Goal: Check status: Check status

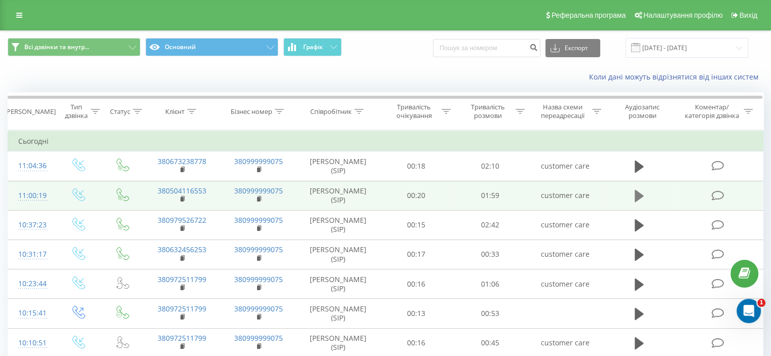
click at [642, 195] on icon at bounding box center [639, 196] width 9 height 12
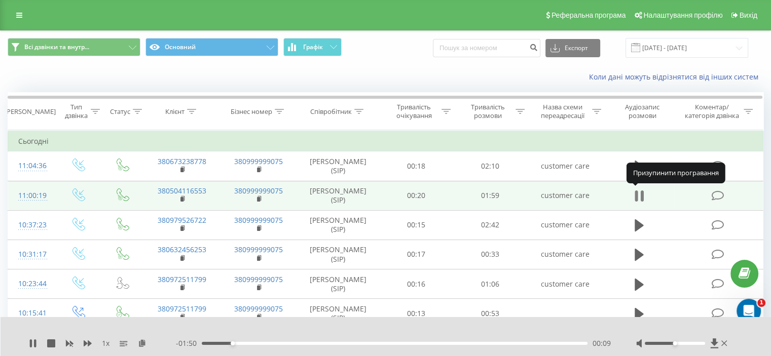
click at [638, 191] on icon at bounding box center [639, 196] width 9 height 14
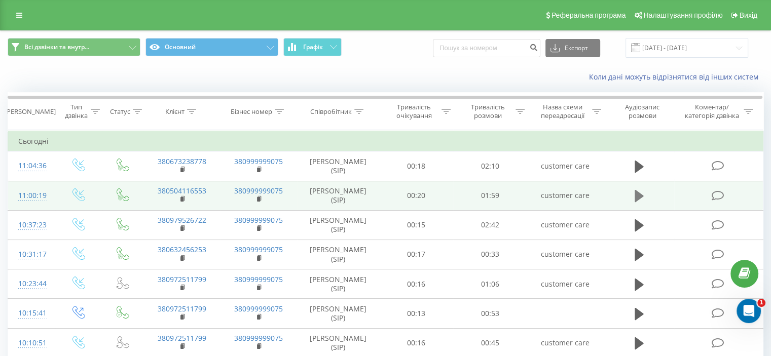
click at [637, 194] on icon at bounding box center [639, 196] width 9 height 12
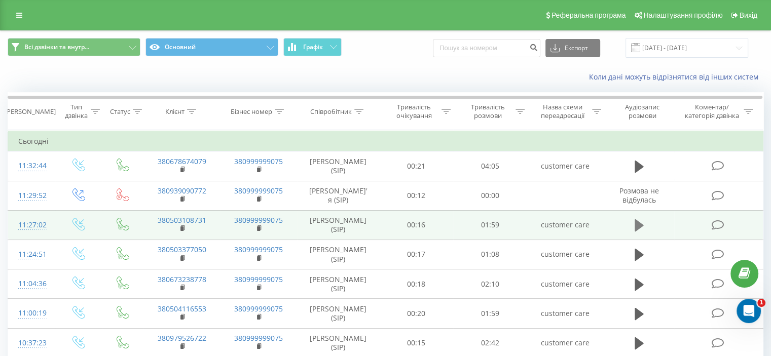
click at [641, 223] on icon at bounding box center [639, 225] width 9 height 12
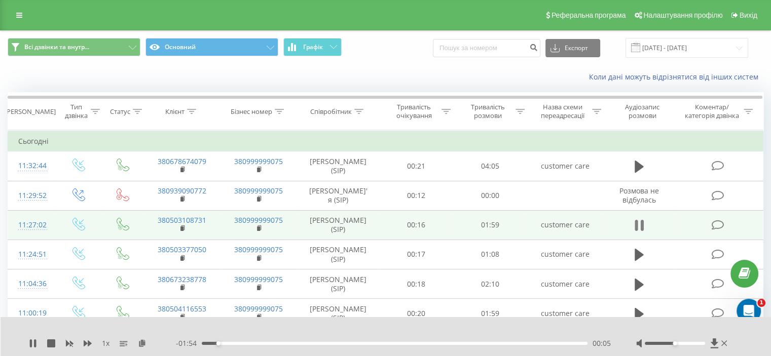
click at [639, 223] on icon at bounding box center [639, 225] width 9 height 14
